Goal: Transaction & Acquisition: Obtain resource

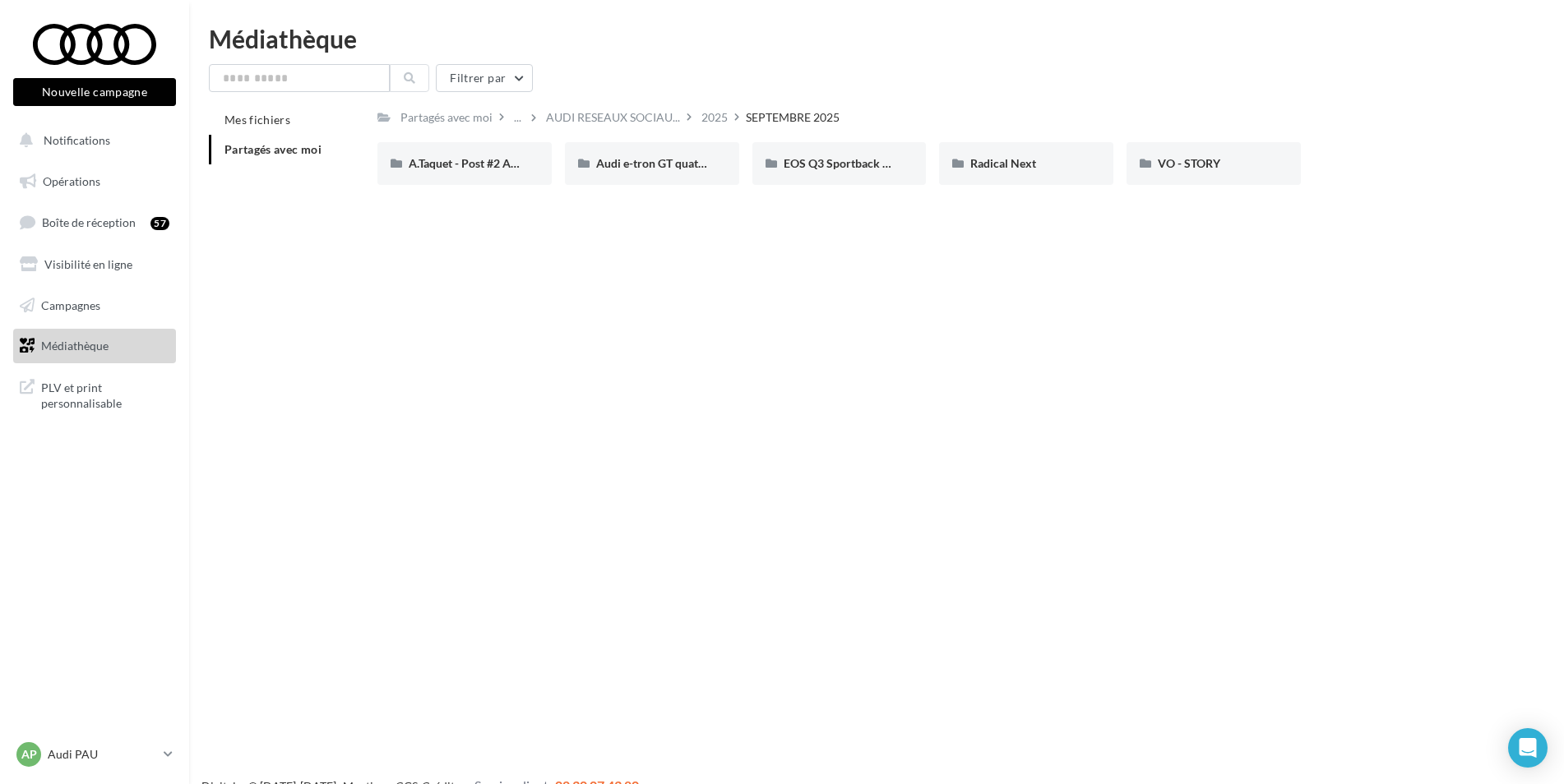
click at [124, 143] on button "Notifications" at bounding box center [91, 141] width 162 height 35
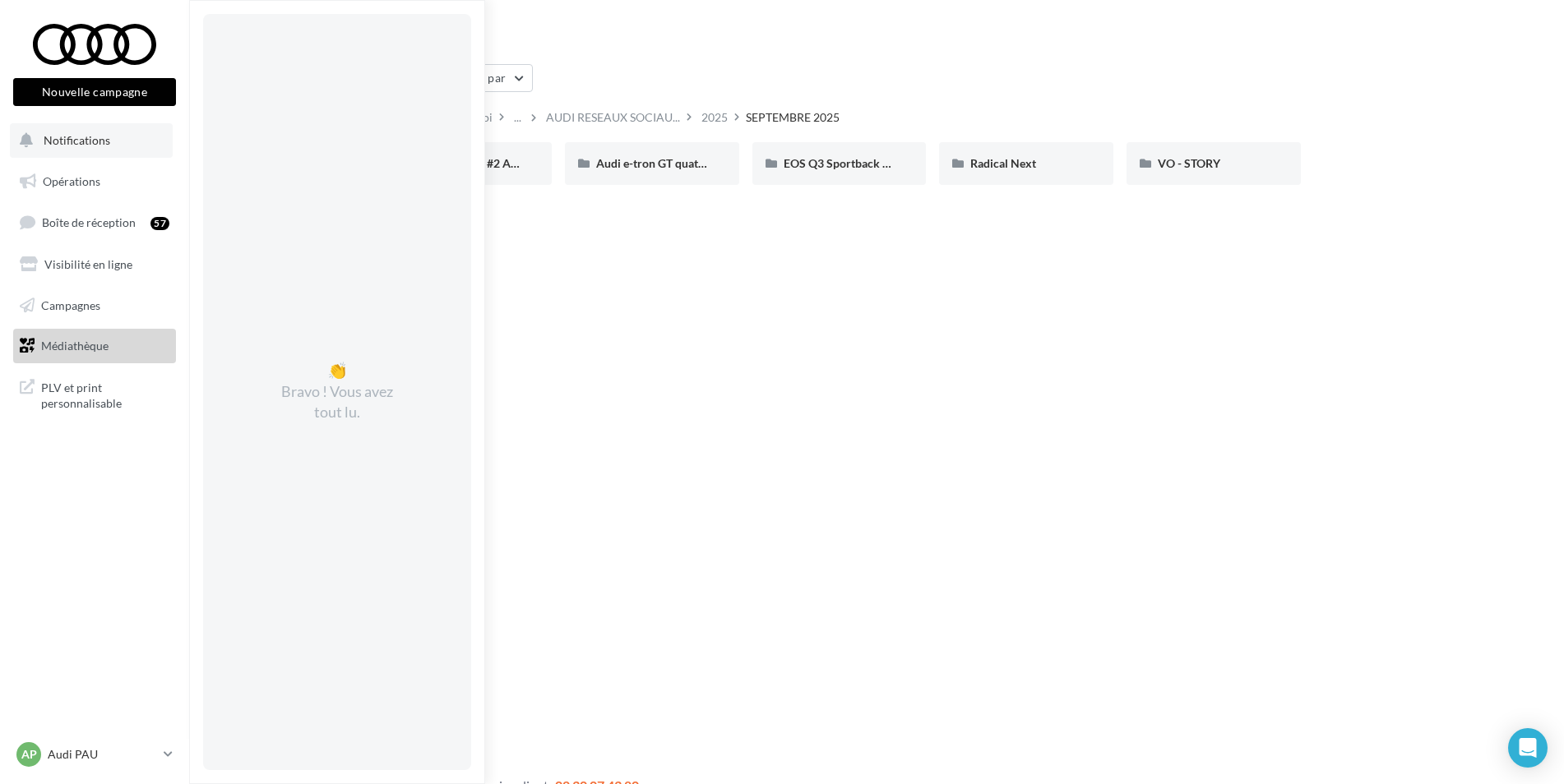
click at [83, 145] on span "Notifications" at bounding box center [76, 140] width 67 height 14
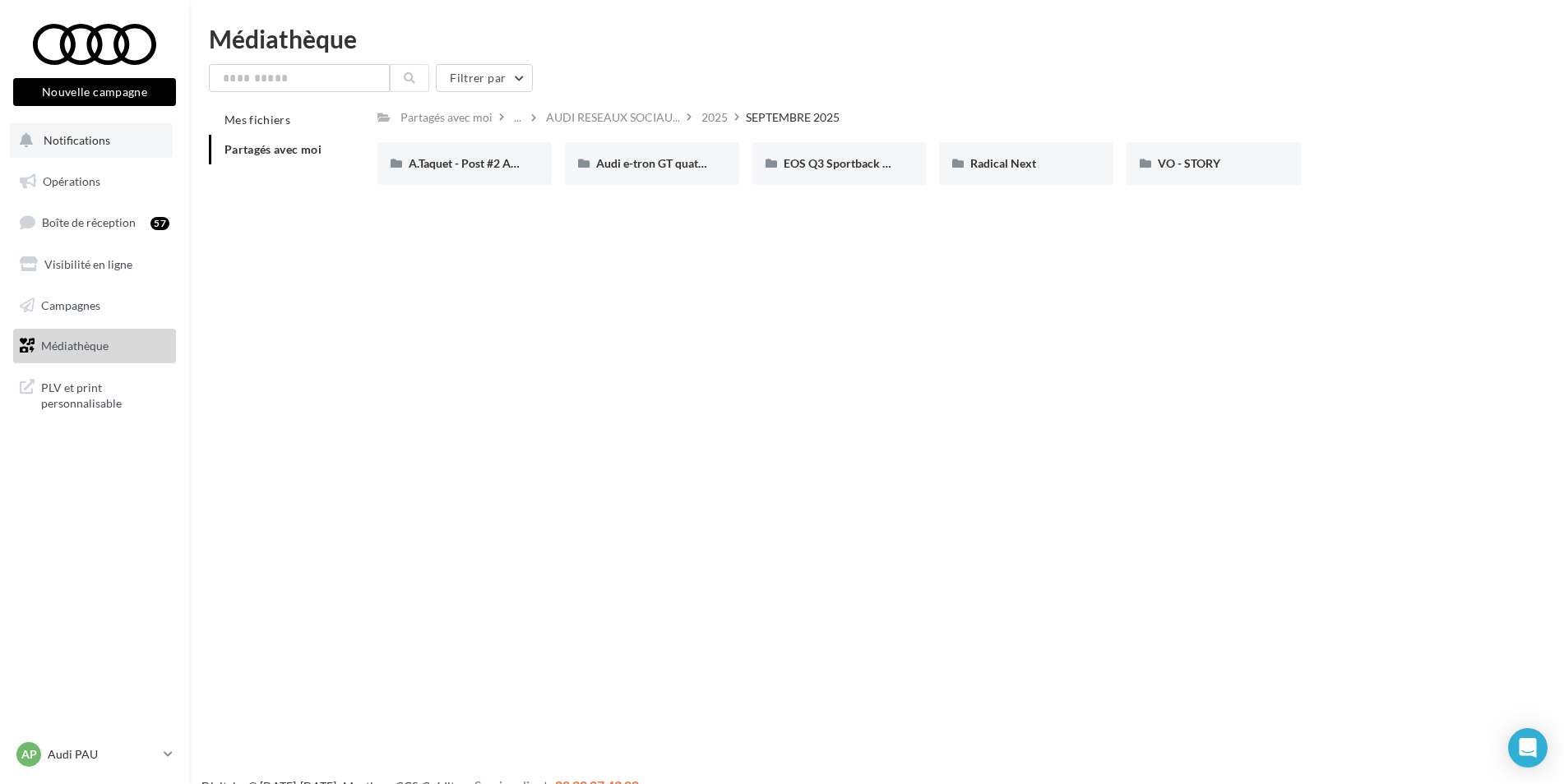
click at [61, 141] on span "Notifications" at bounding box center [76, 140] width 67 height 14
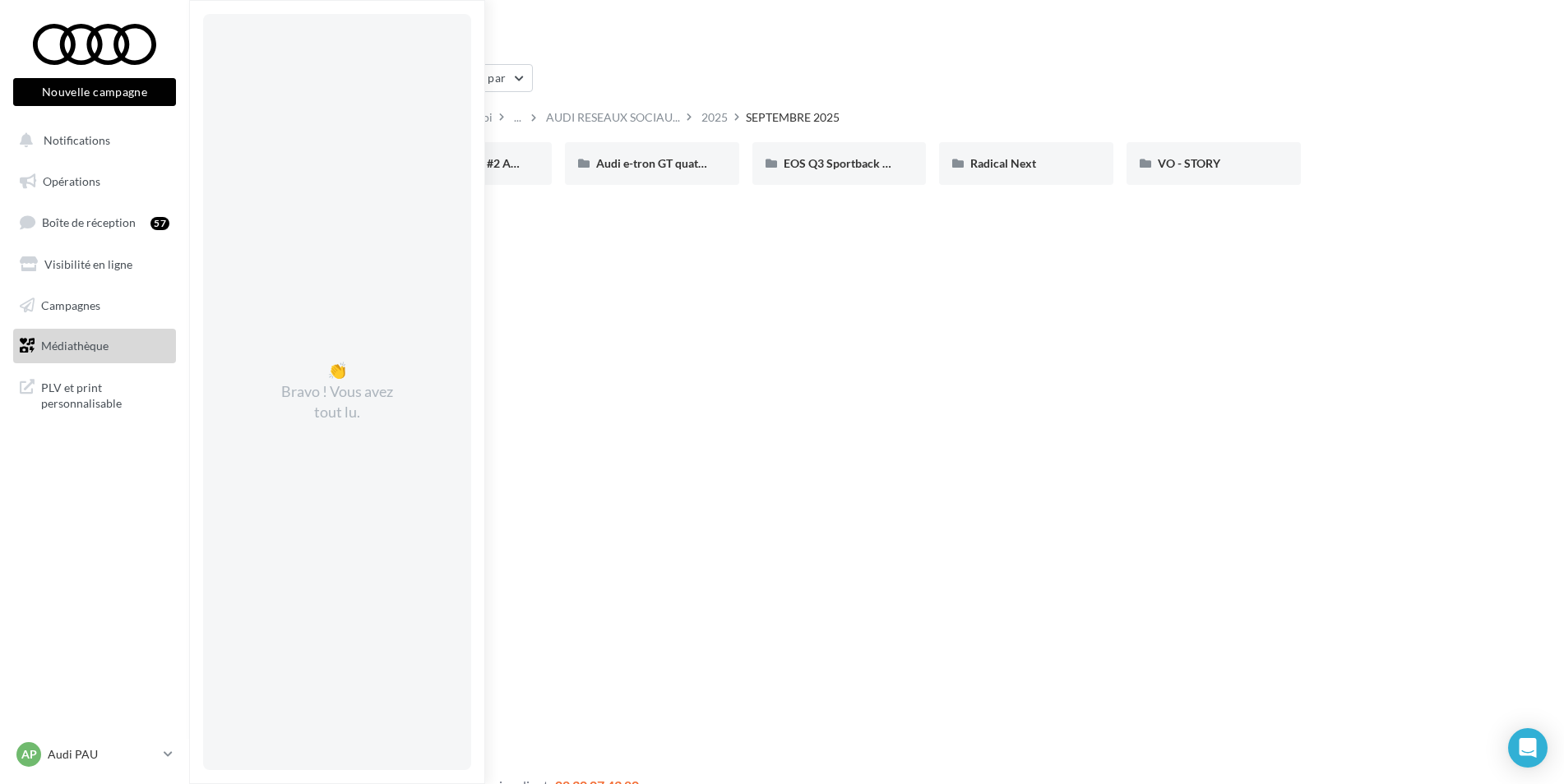
click at [76, 72] on div "Nouvelle campagne Nouvelle campagne" at bounding box center [94, 64] width 162 height 82
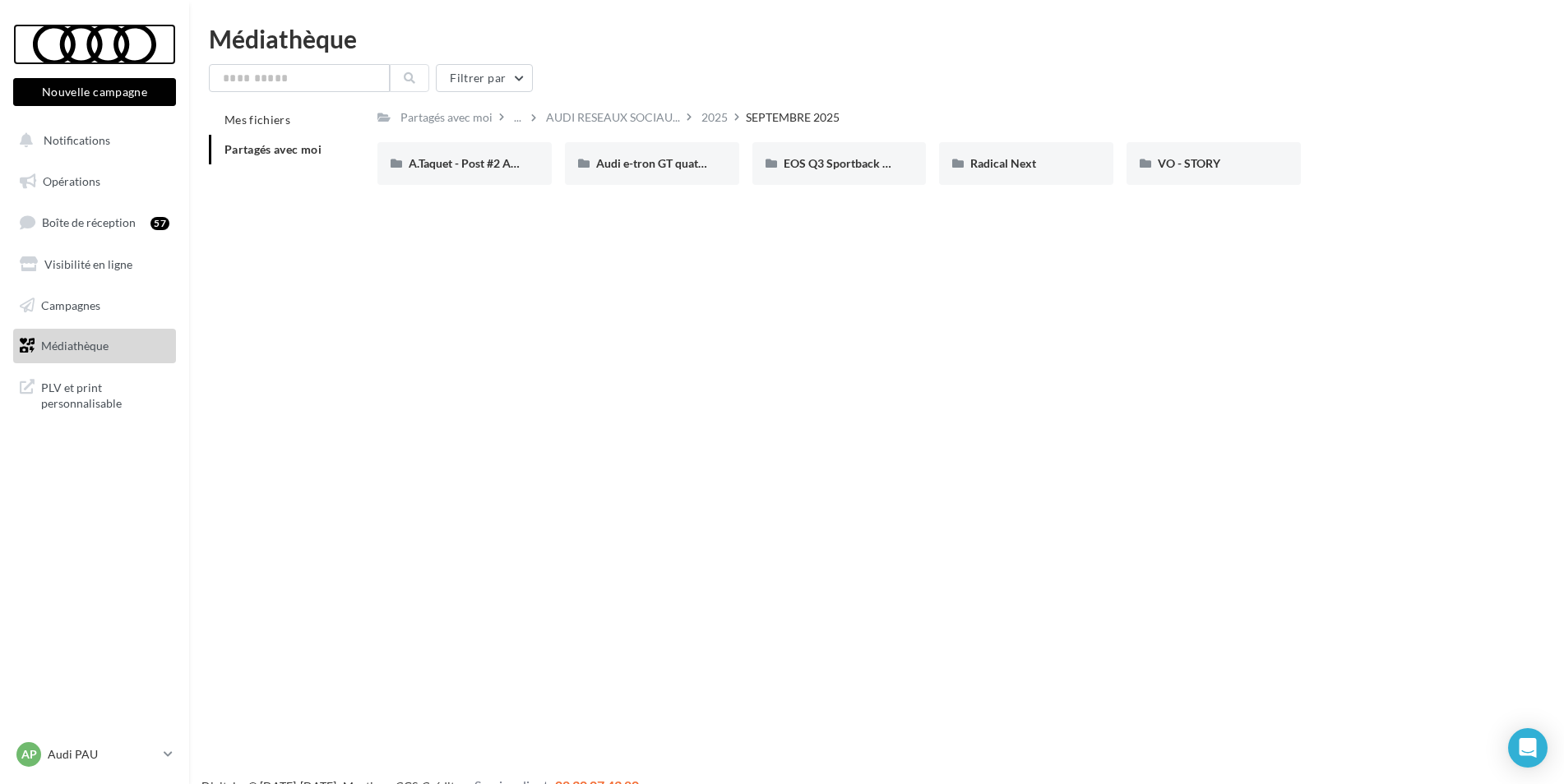
click at [100, 35] on div at bounding box center [93, 44] width 131 height 42
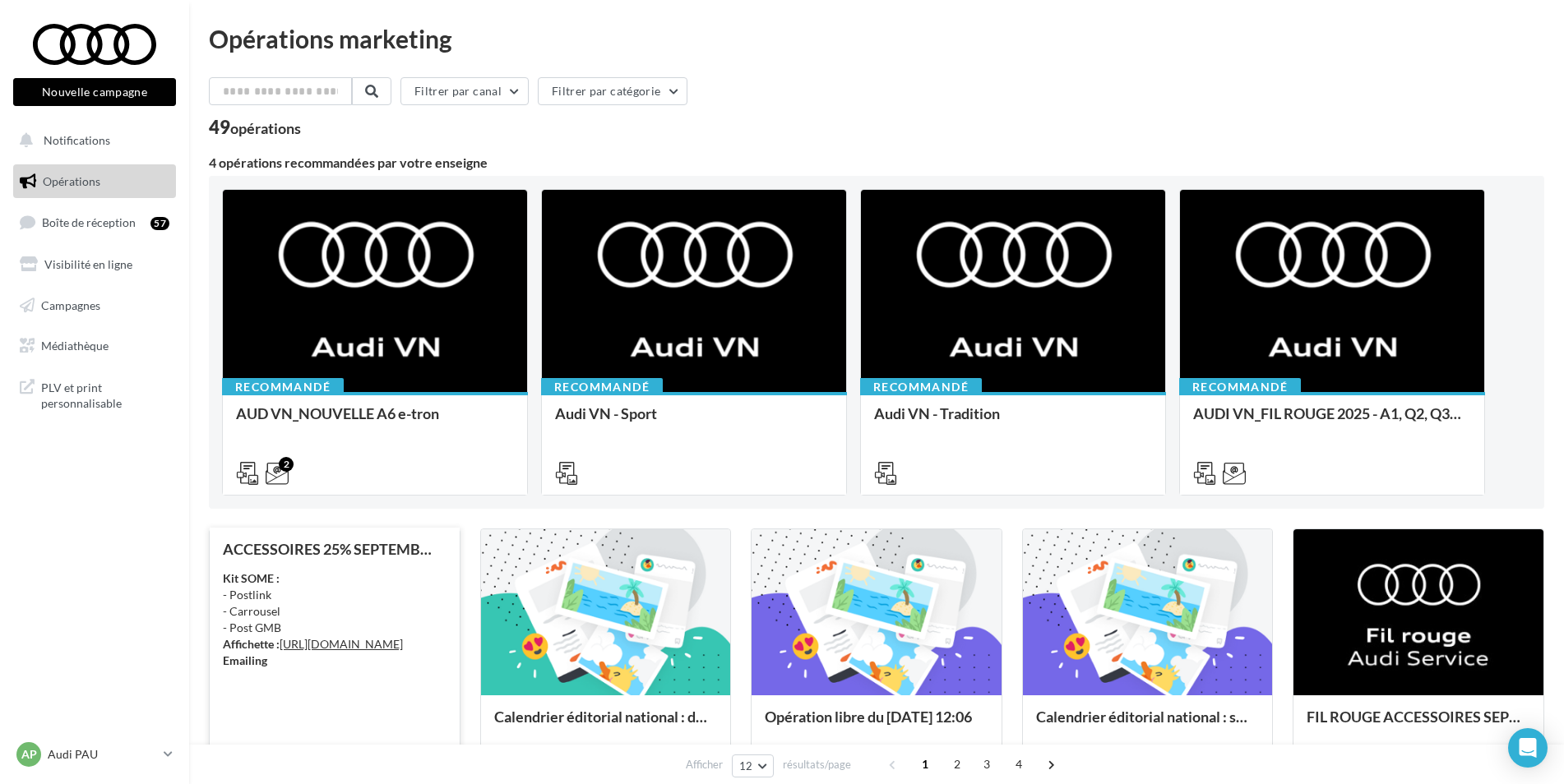
click at [286, 558] on div "ACCESSOIRES 25% SEPTEMBRE - AUDI SERVICE Kit SOME : - Postlink - Carrousel - Po…" at bounding box center [334, 661] width 224 height 242
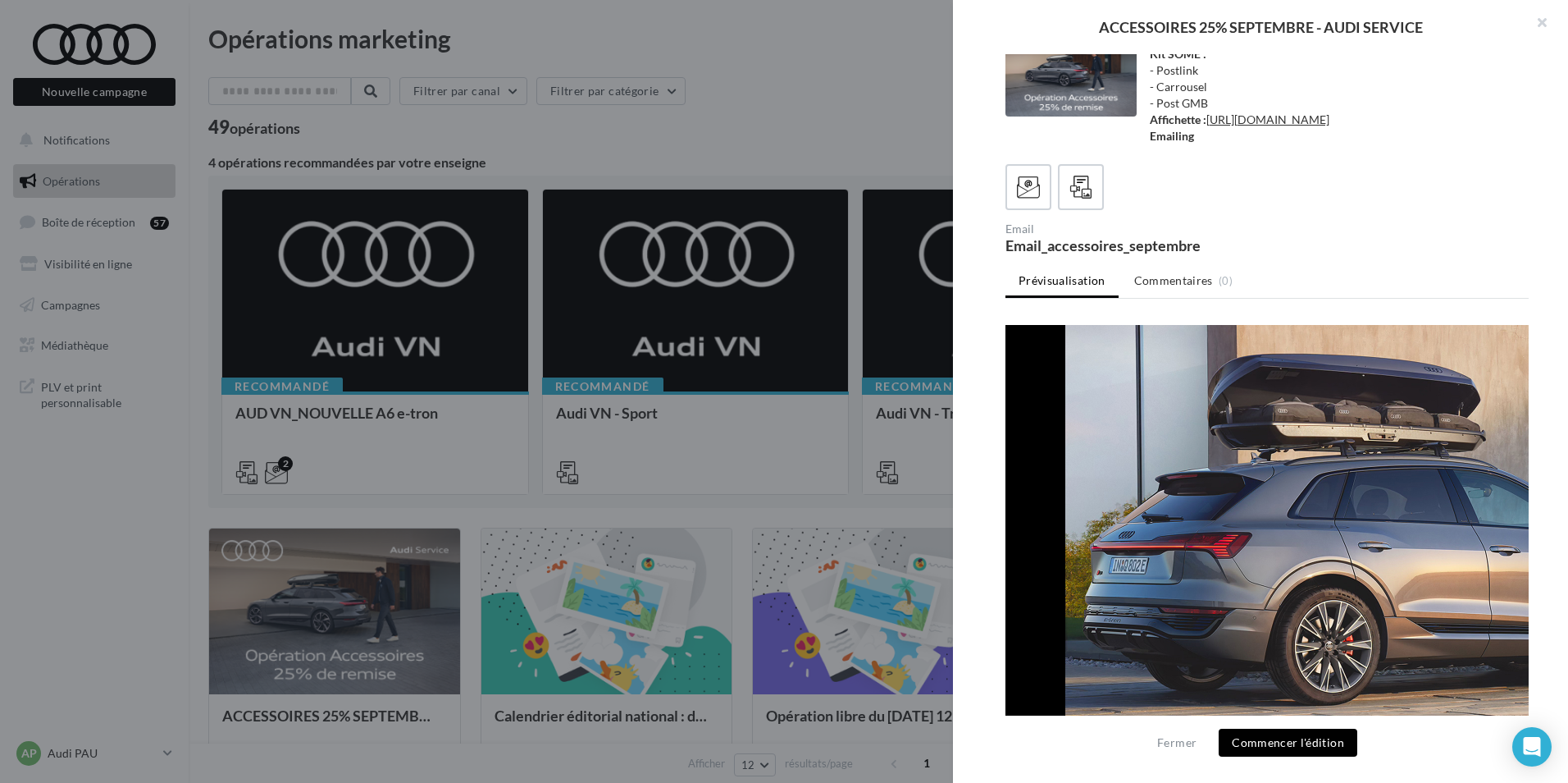
scroll to position [701, 0]
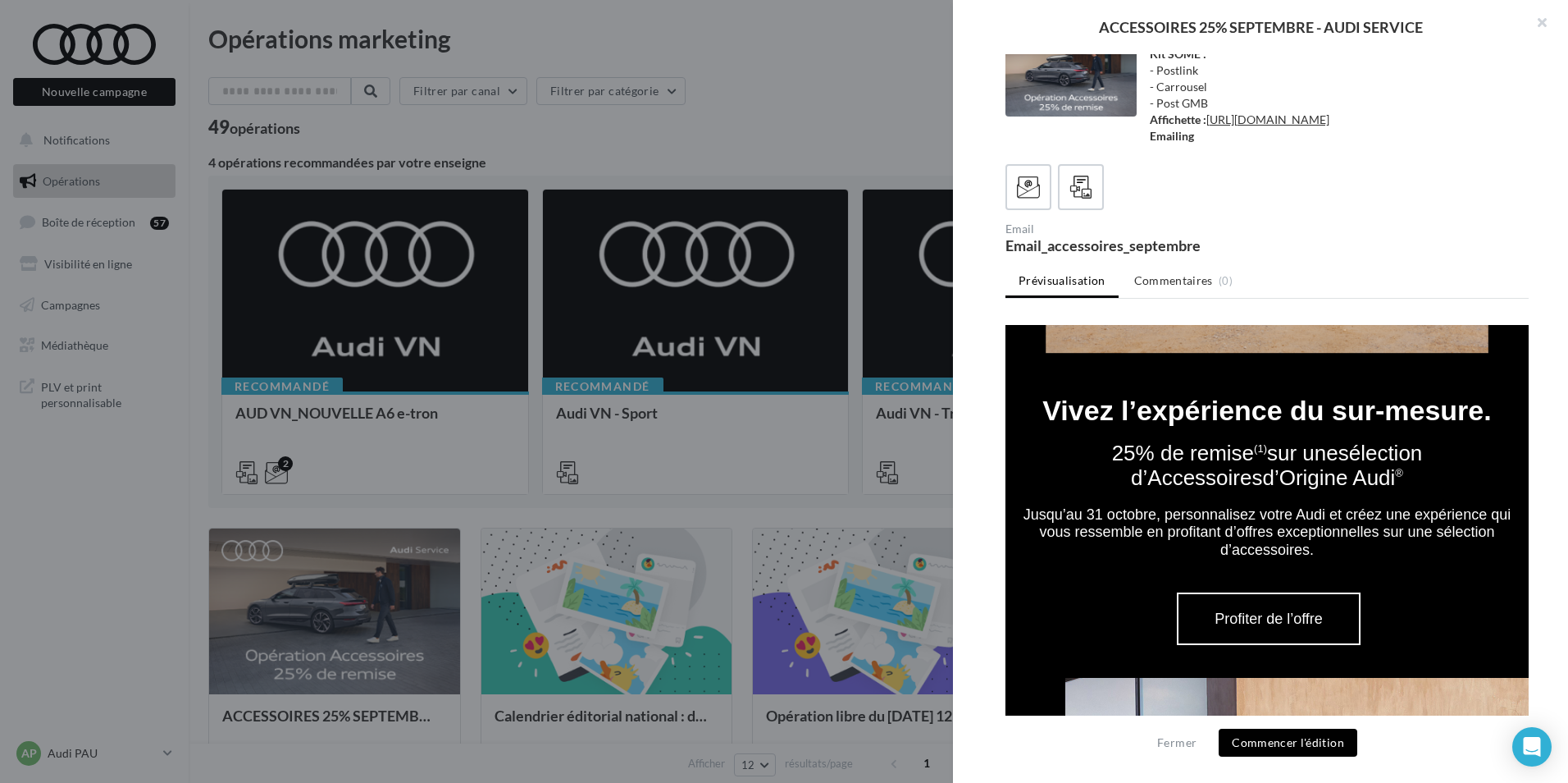
drag, startPoint x: 1350, startPoint y: 523, endPoint x: 1059, endPoint y: 473, distance: 295.3
click at [1059, 473] on tbody "Vivez l’expérience du sur-mesure. 25% de remise (1) sur une sélection d’Accesso…" at bounding box center [1268, 469] width 524 height 180
drag, startPoint x: 1059, startPoint y: 473, endPoint x: 1098, endPoint y: 482, distance: 40.0
click at [1098, 506] on font "Jusqu’au 31 octobre, personnalisez votre Audi et créez une expérience qui vous …" at bounding box center [1267, 531] width 487 height 52
drag, startPoint x: 1363, startPoint y: 525, endPoint x: 1059, endPoint y: 489, distance: 306.1
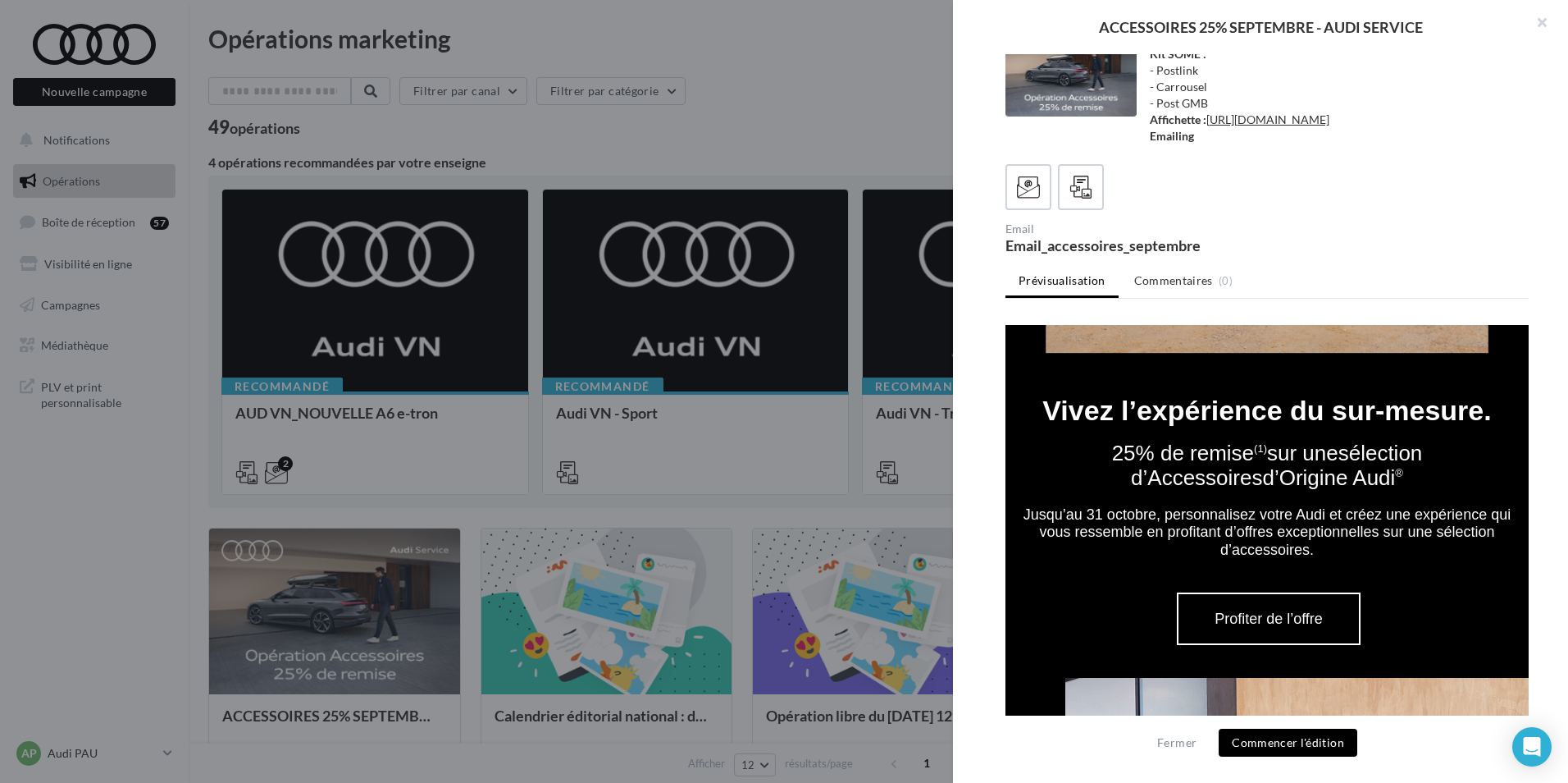
click at [1059, 506] on td "Jusqu’au 31 octobre, personnalisez votre Audi et créez une expérience qui vous …" at bounding box center [1268, 532] width 524 height 54
copy font "Jusqu’au 31 octobre, personnalisez votre Audi et créez une expérience qui vous …"
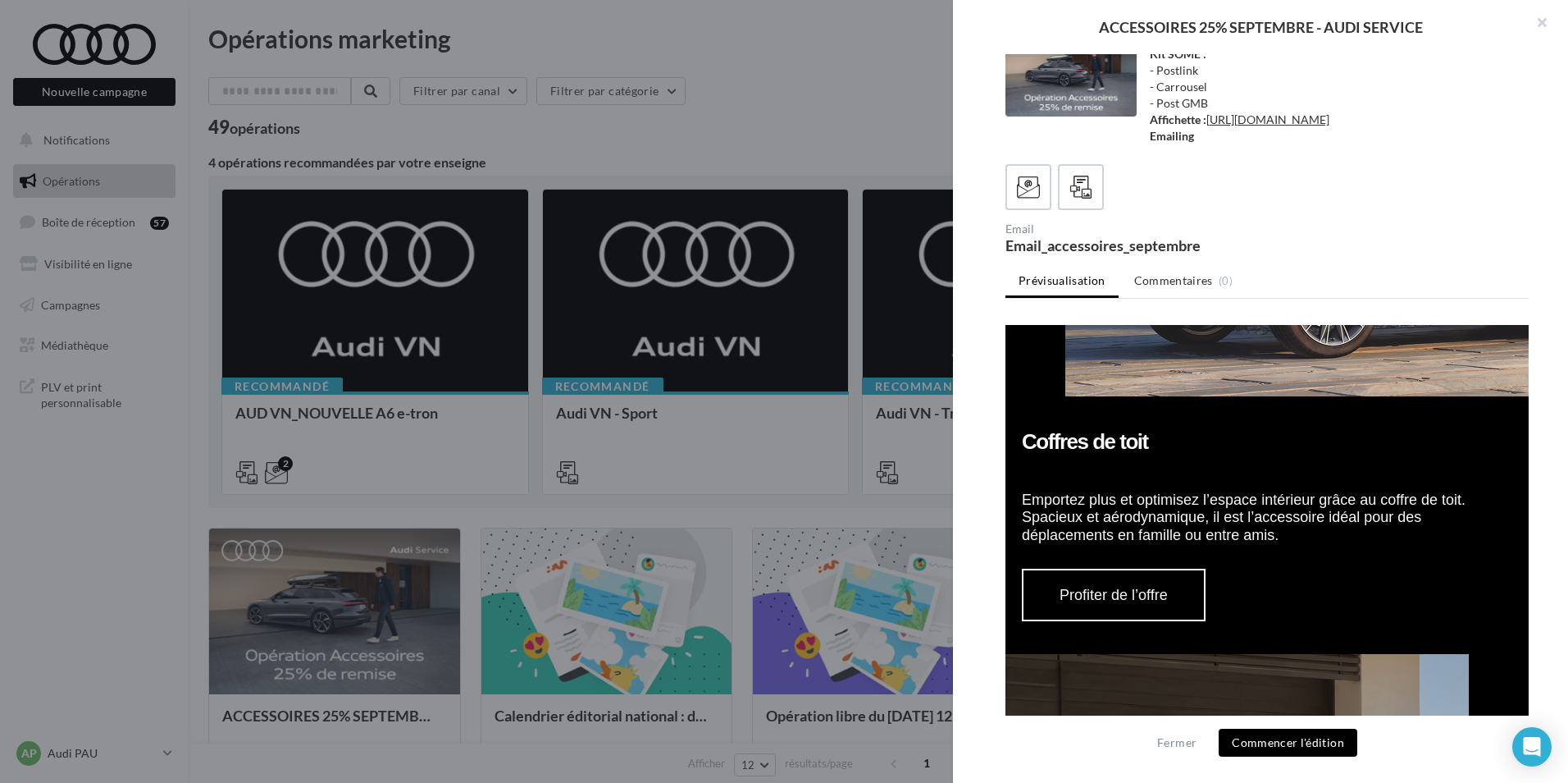
scroll to position [1440, 0]
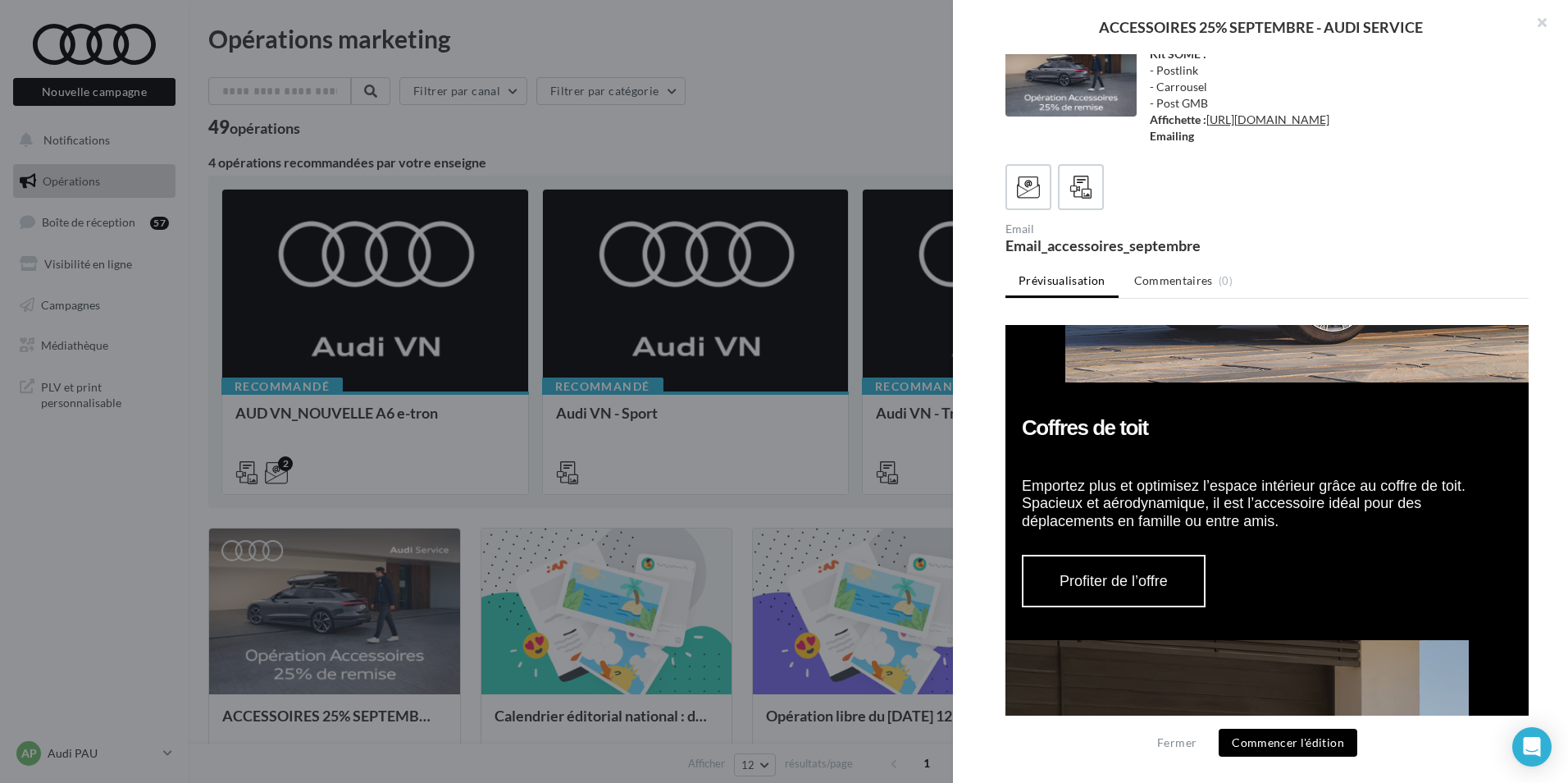
click at [1137, 558] on link "Profiter de l’offre" at bounding box center [1114, 580] width 177 height 49
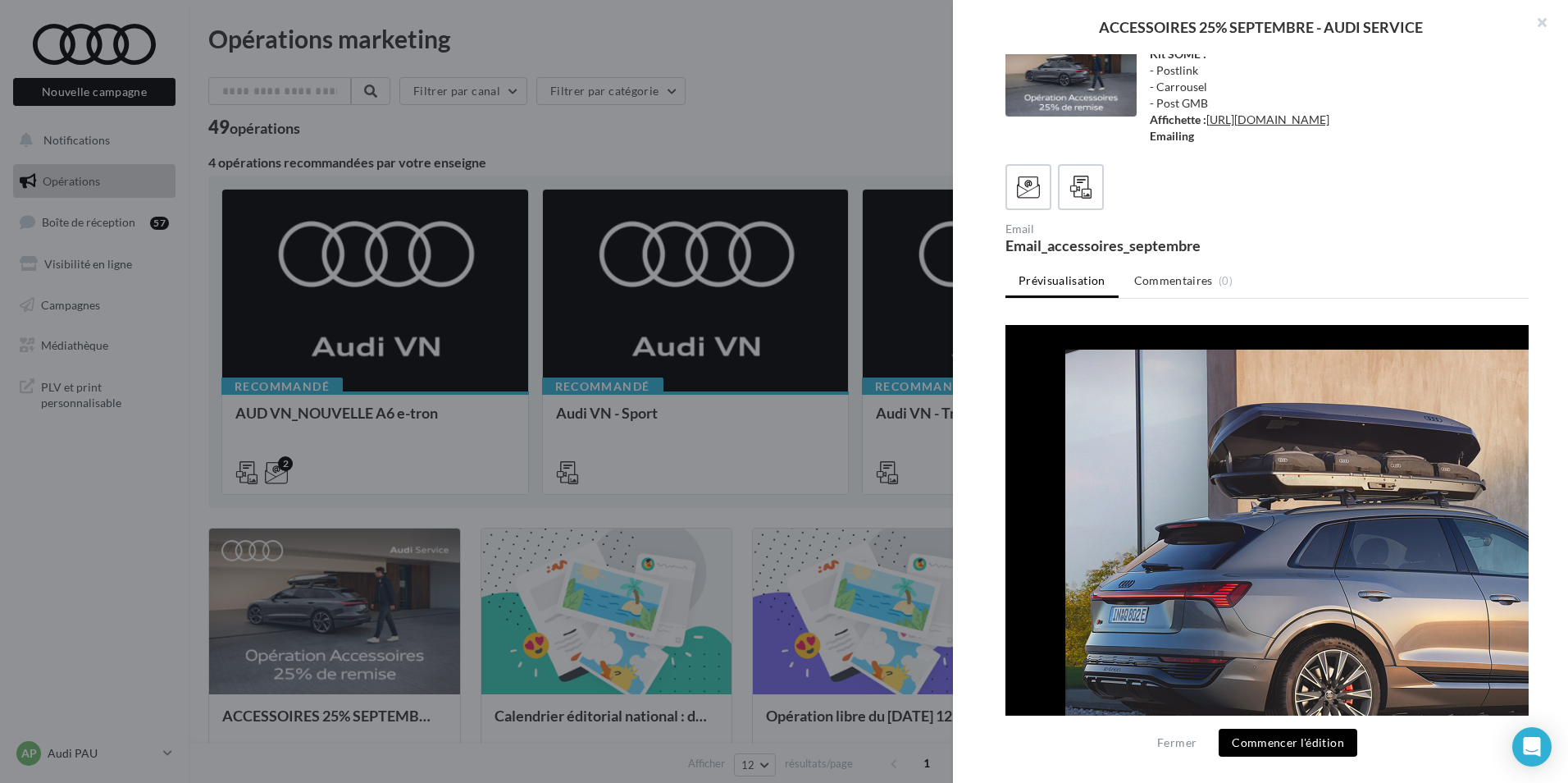
scroll to position [701, 0]
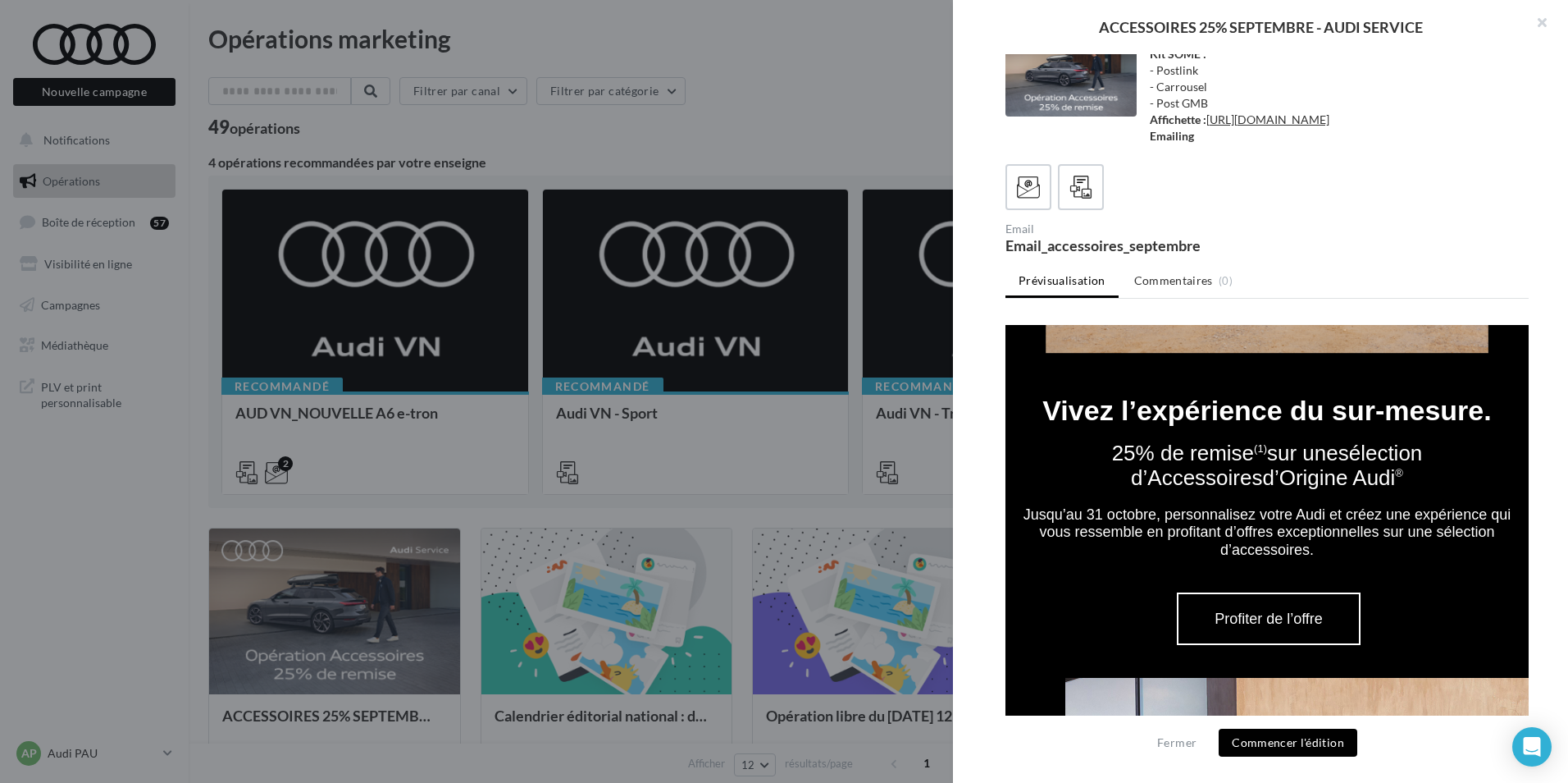
click at [1256, 595] on link "Profiter de l’offre" at bounding box center [1269, 619] width 177 height 49
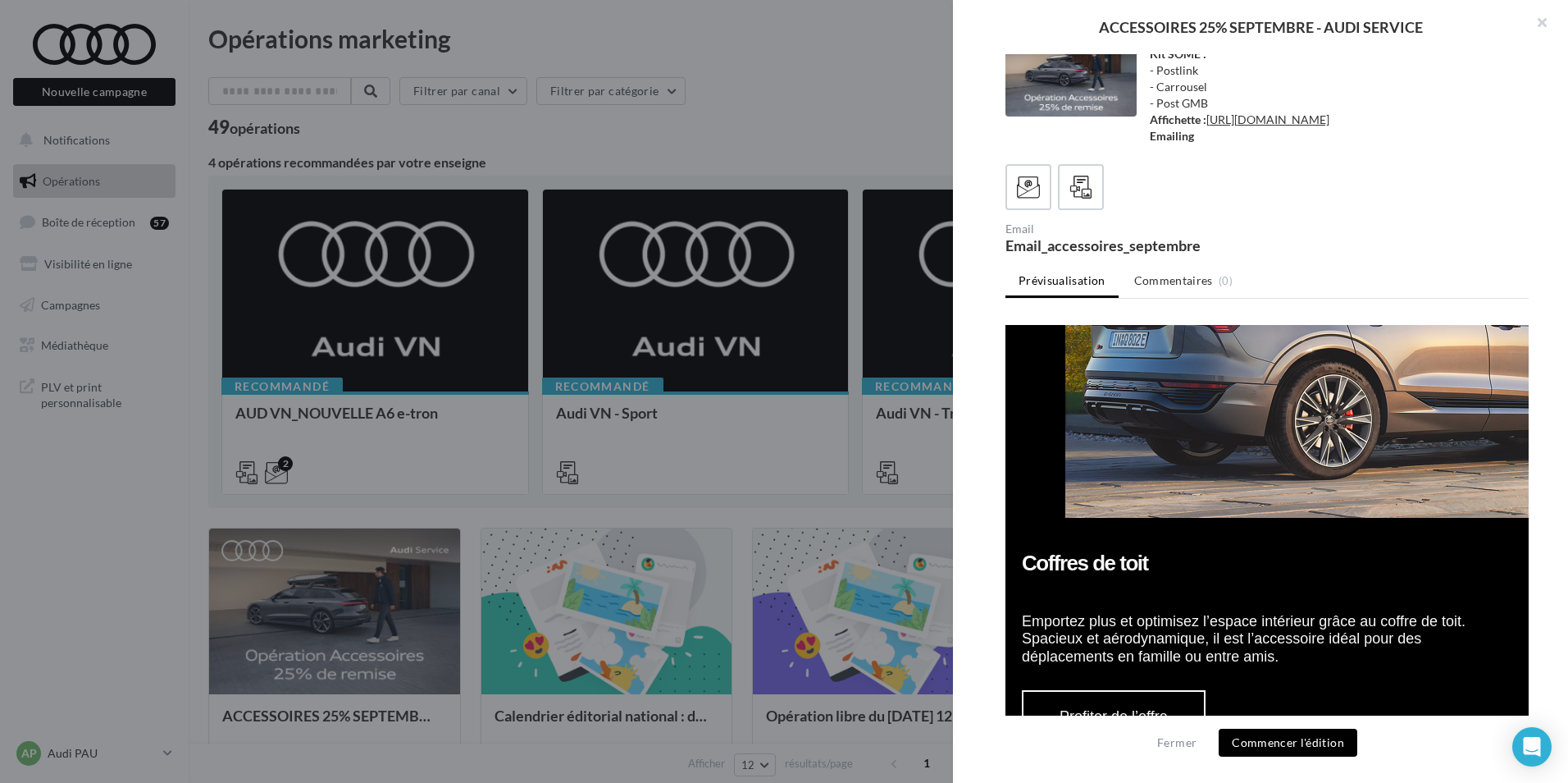
scroll to position [1275, 0]
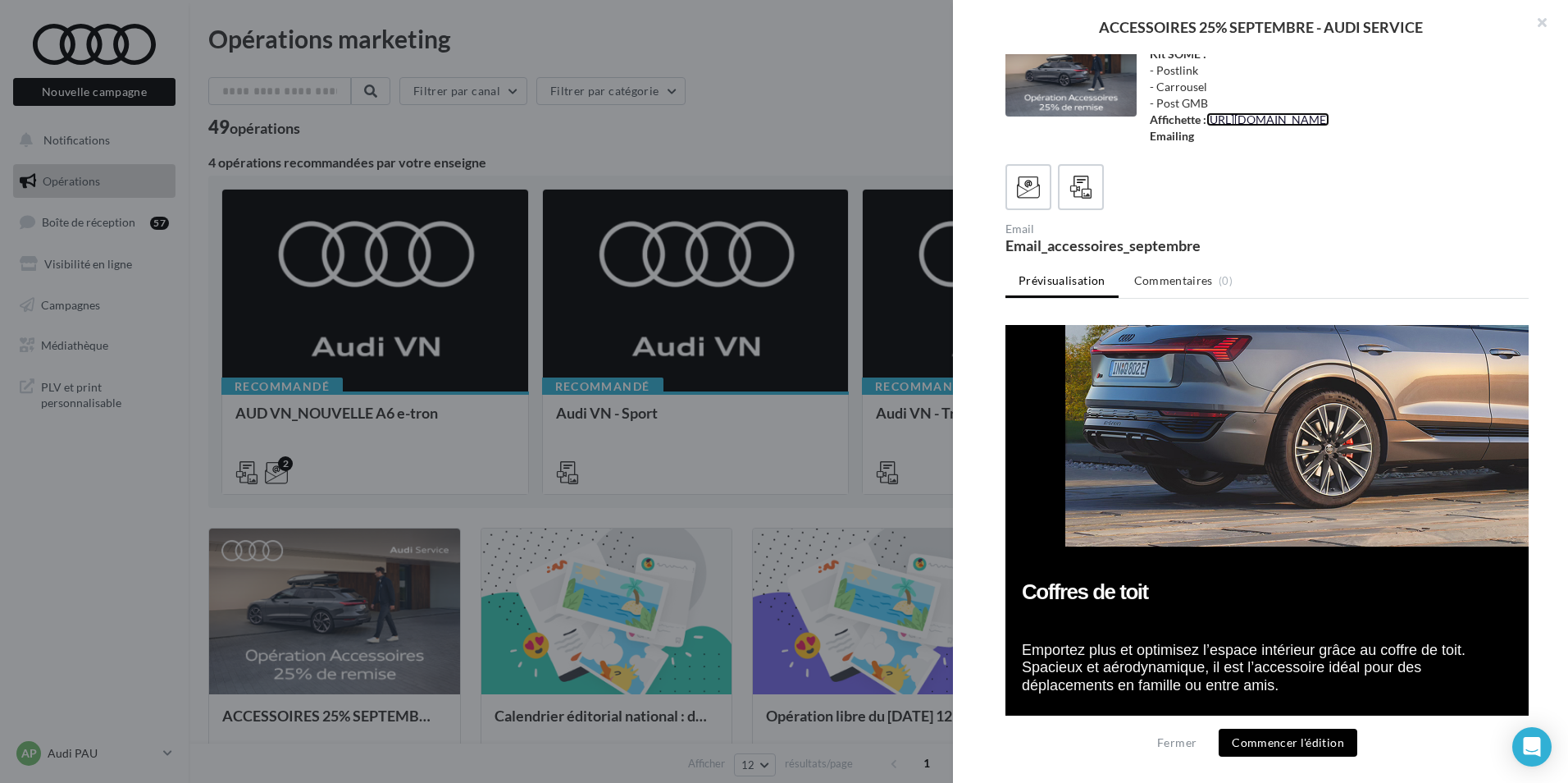
click at [1249, 112] on link "[URL][DOMAIN_NAME]" at bounding box center [1268, 119] width 123 height 14
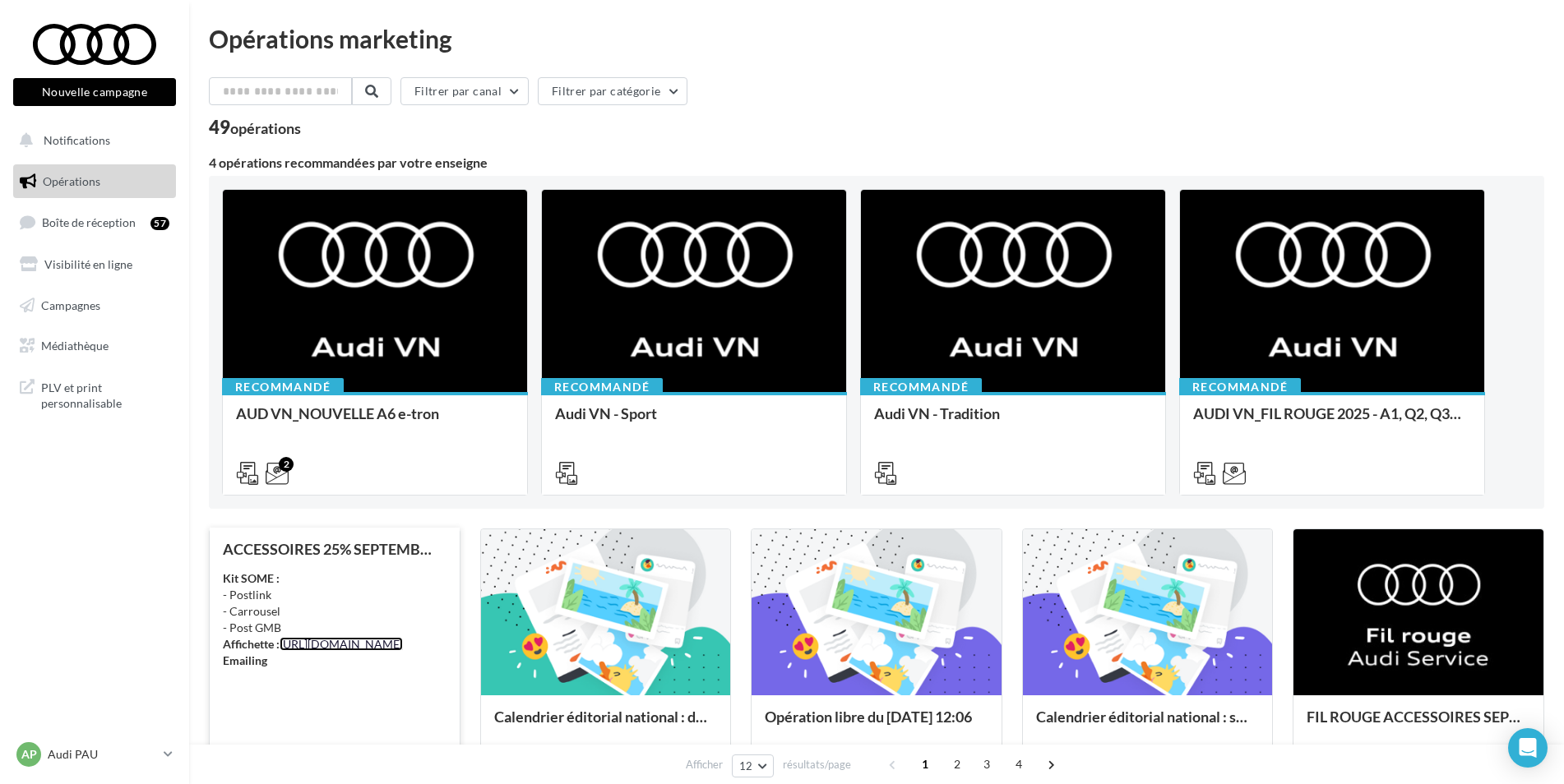
click at [353, 638] on link "https://audi.get-it-solutions.com/accueil/11133-.html?adtoken=a2a6f6863b3fb6932…" at bounding box center [341, 643] width 124 height 14
click at [311, 547] on div "ACCESSOIRES 25% SEPTEMBRE - AUDI SERVICE" at bounding box center [334, 548] width 224 height 16
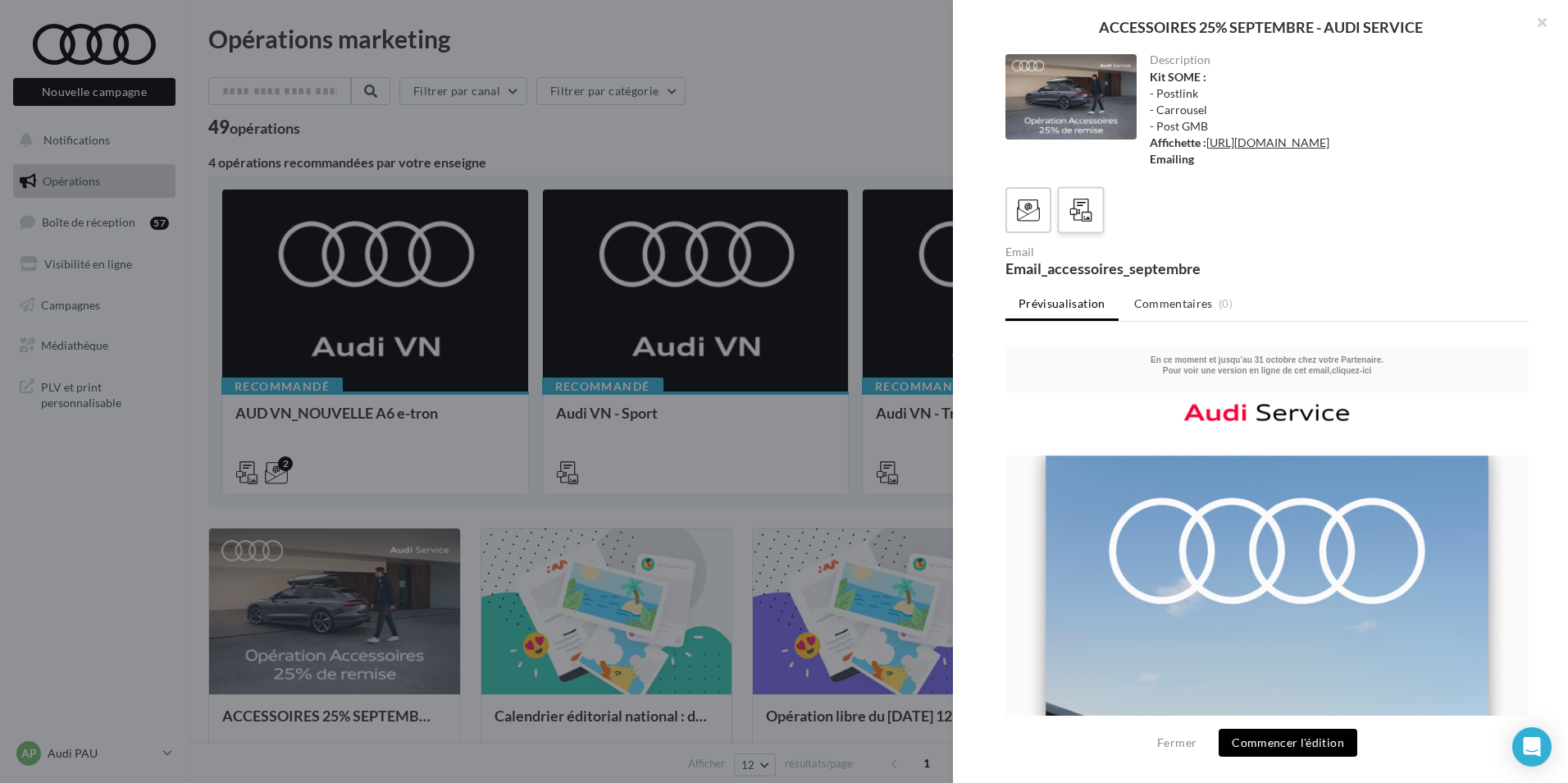
click at [1091, 222] on icon at bounding box center [1081, 210] width 24 height 24
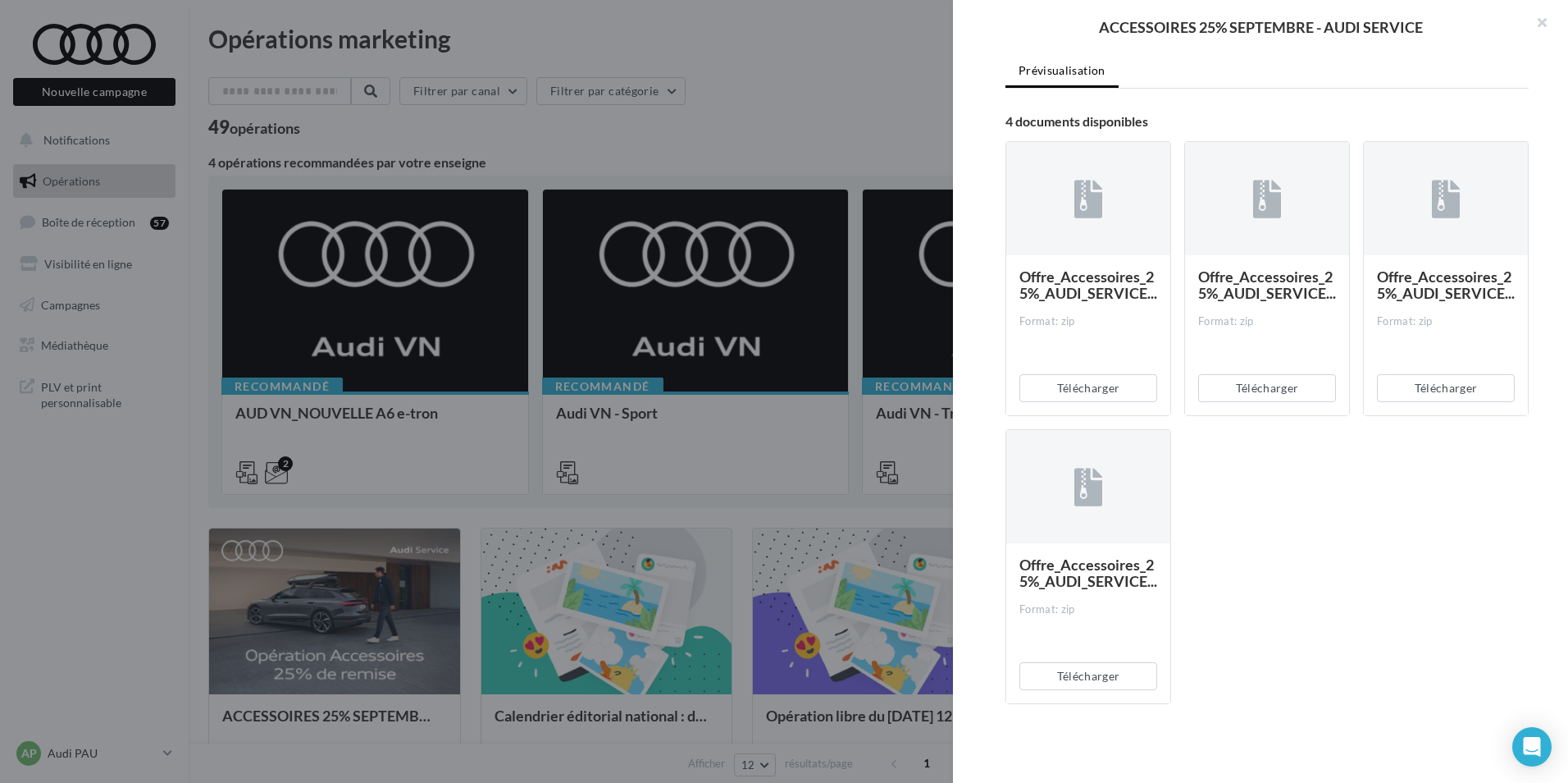
scroll to position [266, 0]
click at [1102, 383] on button "Télécharger" at bounding box center [1089, 388] width 137 height 28
